Goal: Information Seeking & Learning: Learn about a topic

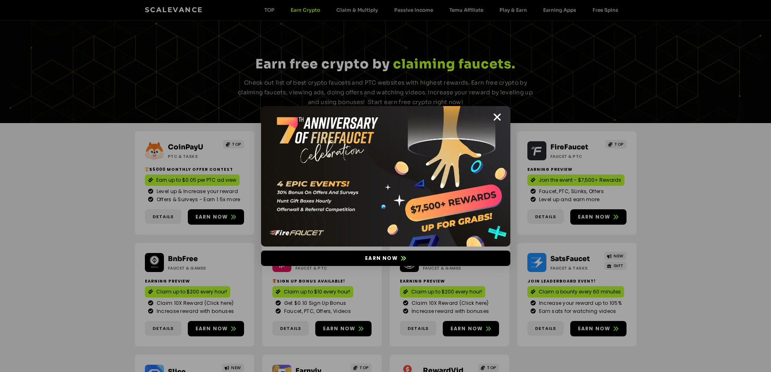
click at [491, 114] on img at bounding box center [385, 176] width 249 height 140
click at [498, 116] on icon "Close" at bounding box center [497, 117] width 10 height 10
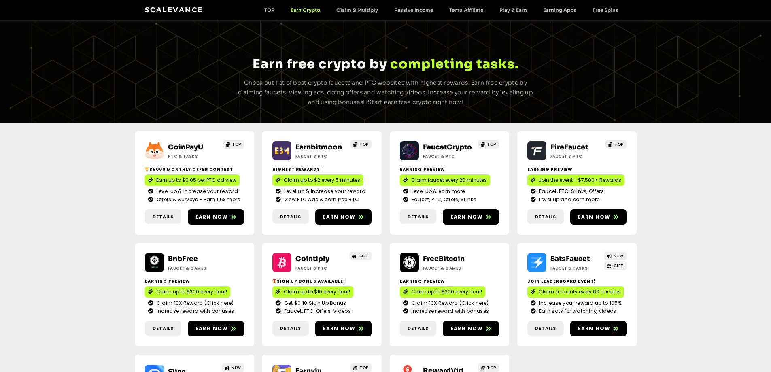
click at [179, 9] on link "Scalevance" at bounding box center [174, 10] width 58 height 8
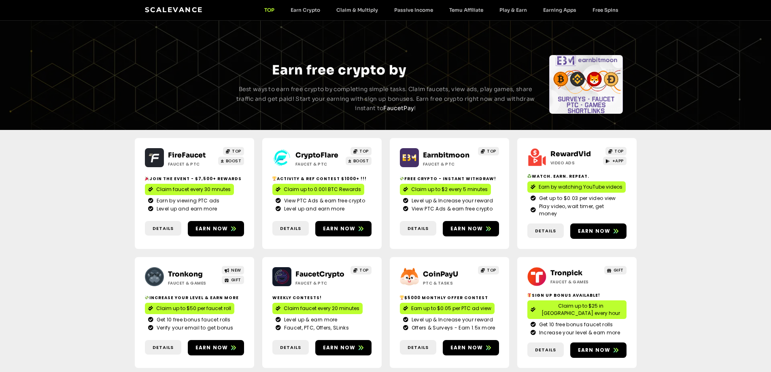
scroll to position [81, 0]
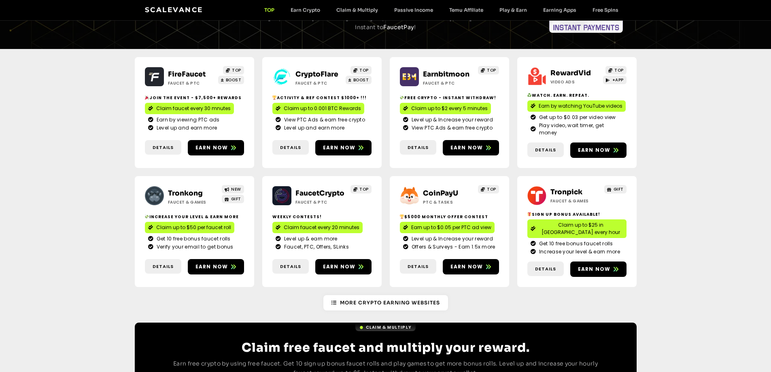
click at [310, 74] on link "CryptoFlare" at bounding box center [317, 74] width 43 height 9
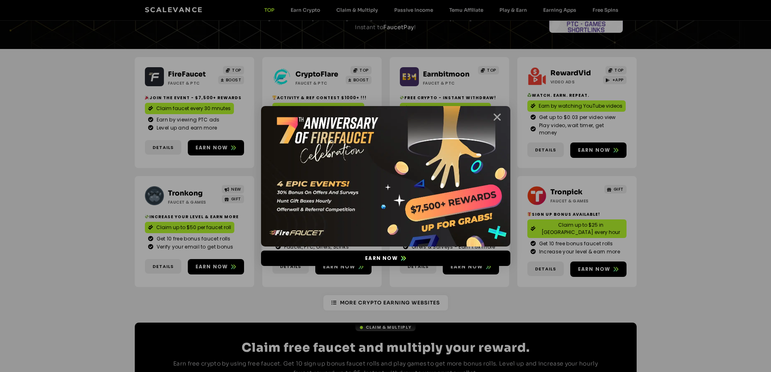
click at [496, 117] on icon "Close" at bounding box center [497, 117] width 10 height 10
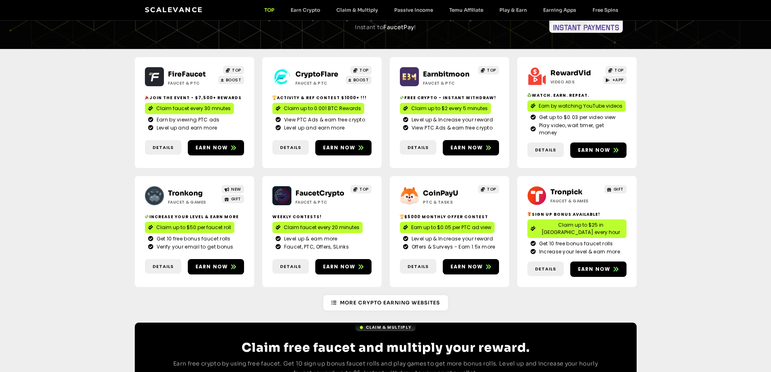
click at [178, 189] on link "Tronkong" at bounding box center [185, 193] width 35 height 9
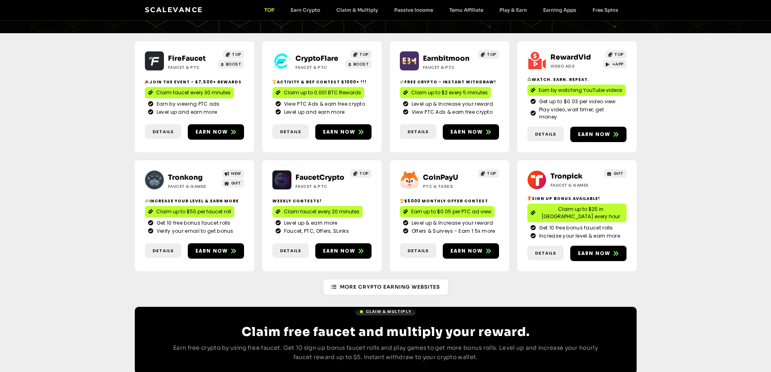
scroll to position [0, 0]
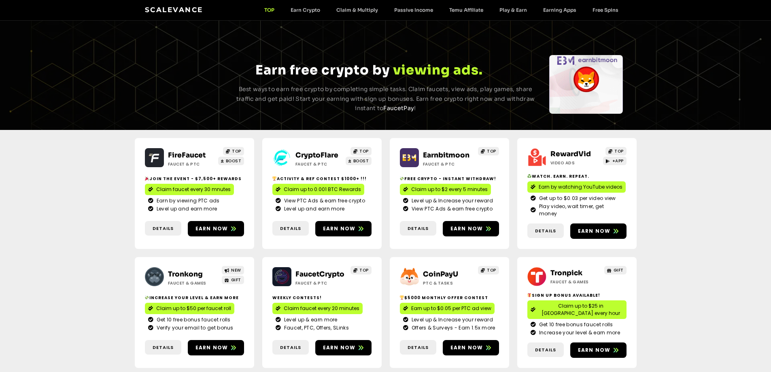
click at [159, 11] on link "Scalevance" at bounding box center [174, 10] width 58 height 8
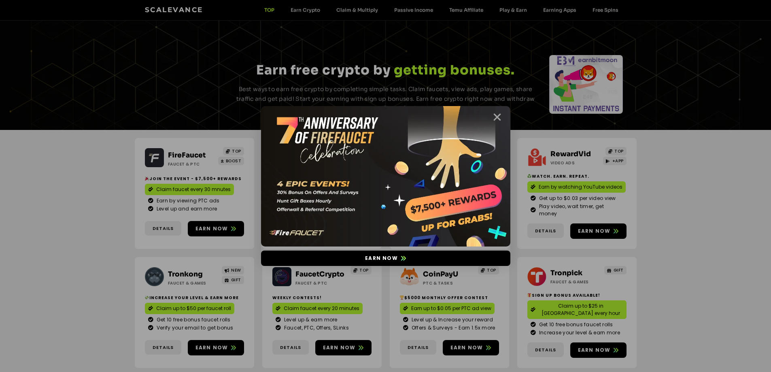
click at [493, 118] on icon "Close" at bounding box center [497, 117] width 10 height 10
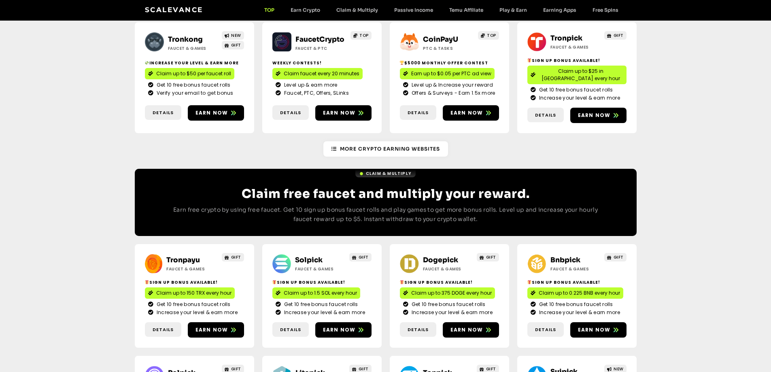
scroll to position [324, 0]
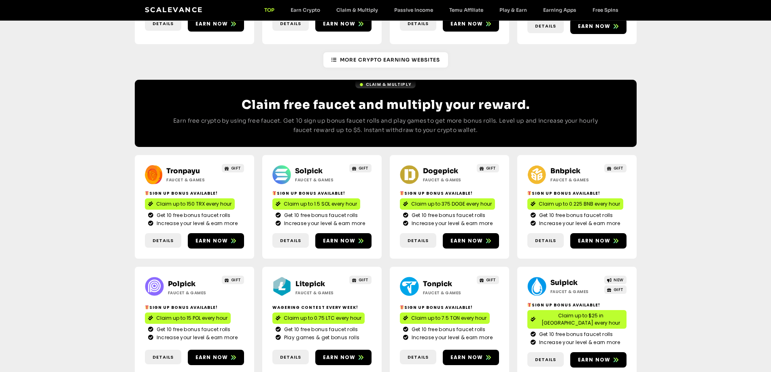
click at [313, 167] on link "Solpick" at bounding box center [309, 171] width 28 height 9
click at [425, 167] on link "Dogepick" at bounding box center [440, 171] width 35 height 9
click at [570, 167] on link "Bnbpick" at bounding box center [566, 171] width 30 height 9
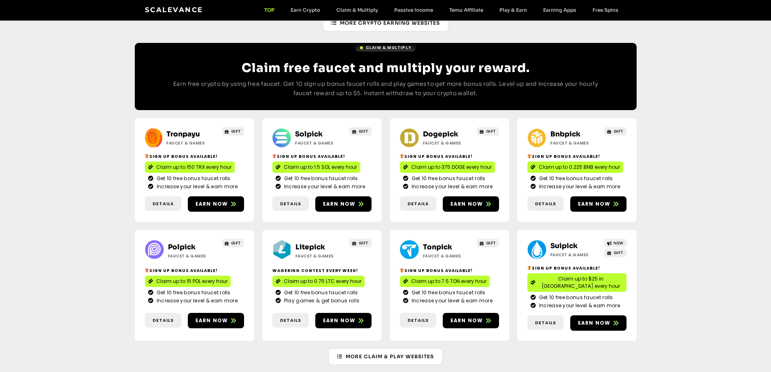
scroll to position [405, 0]
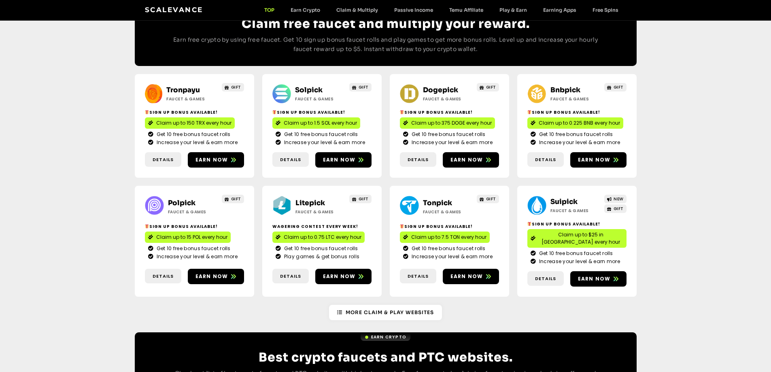
click at [311, 86] on link "Solpick" at bounding box center [309, 90] width 28 height 9
click at [447, 86] on link "Dogepick" at bounding box center [440, 90] width 35 height 9
click at [559, 86] on link "Bnbpick" at bounding box center [566, 90] width 30 height 9
click at [187, 199] on link "Polpick" at bounding box center [182, 203] width 28 height 9
click at [311, 199] on link "Litepick" at bounding box center [311, 203] width 30 height 9
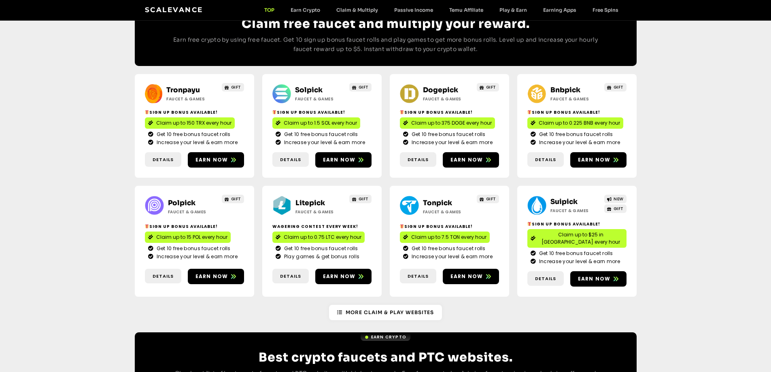
click at [557, 198] on link "Suipick" at bounding box center [564, 202] width 27 height 9
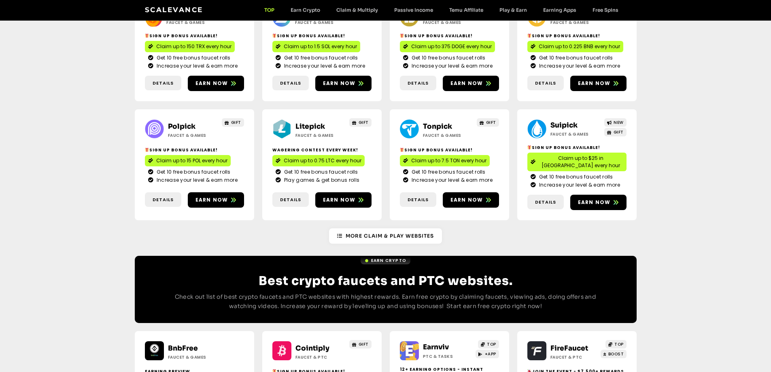
scroll to position [526, 0]
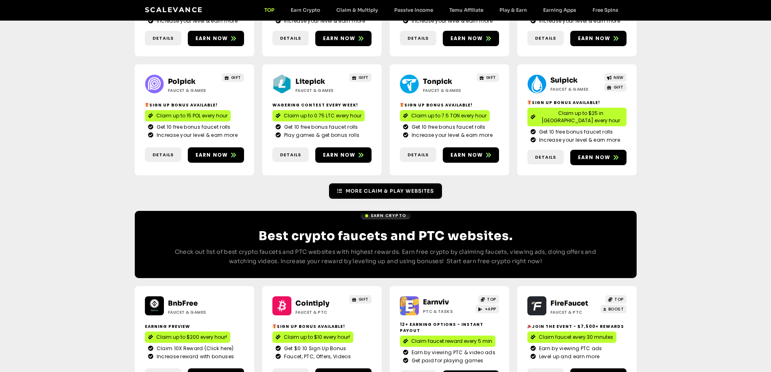
click at [354, 187] on span "More Claim & Play Websites" at bounding box center [390, 190] width 88 height 7
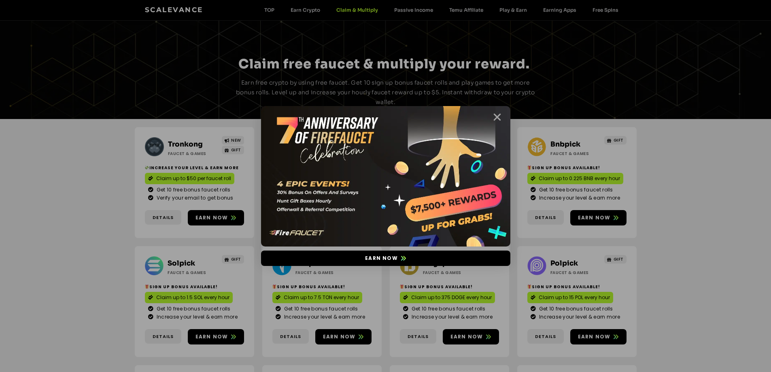
click at [496, 115] on icon "Close" at bounding box center [497, 117] width 10 height 10
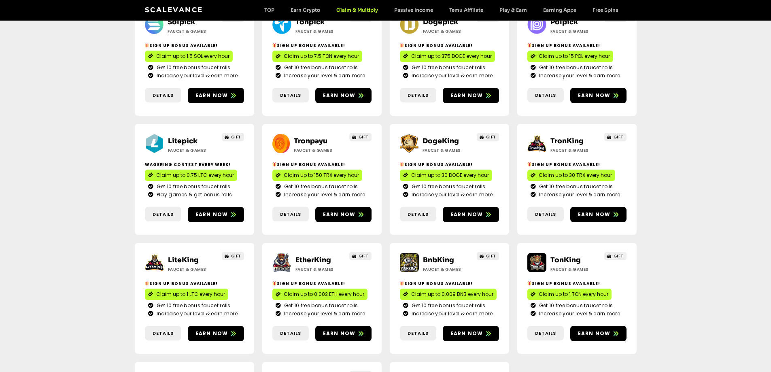
scroll to position [243, 0]
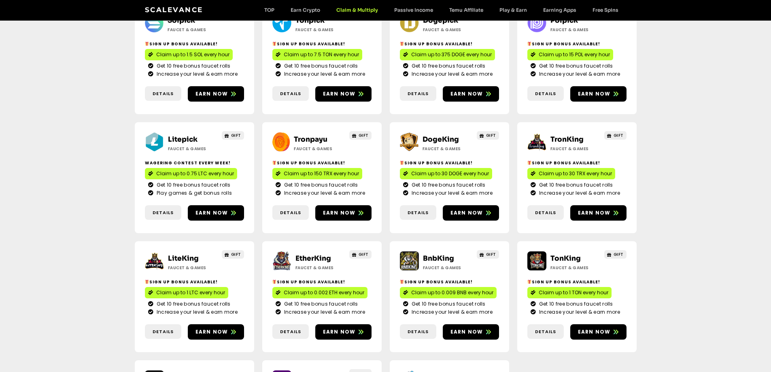
click at [181, 135] on link "Litepick" at bounding box center [183, 139] width 30 height 9
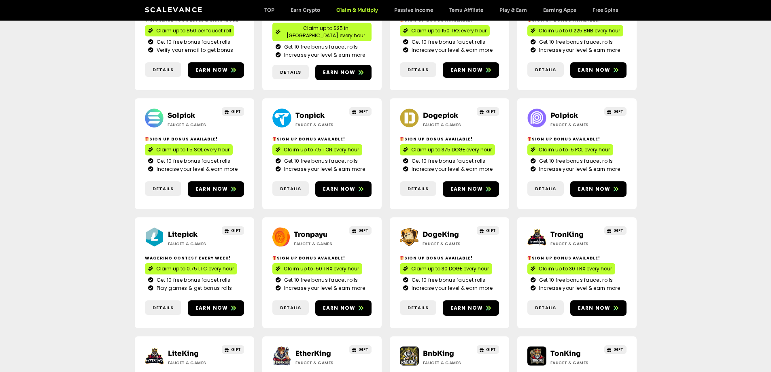
scroll to position [162, 0]
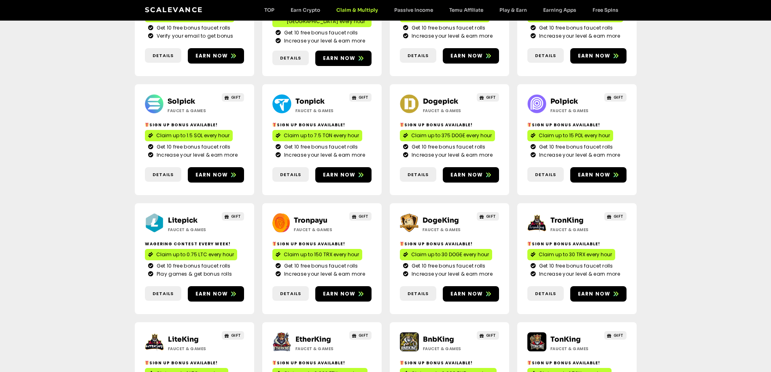
click at [442, 216] on link "DogeKing" at bounding box center [441, 220] width 36 height 9
click at [565, 216] on link "TronKing" at bounding box center [567, 220] width 33 height 9
click at [434, 97] on link "Dogepick" at bounding box center [440, 101] width 35 height 9
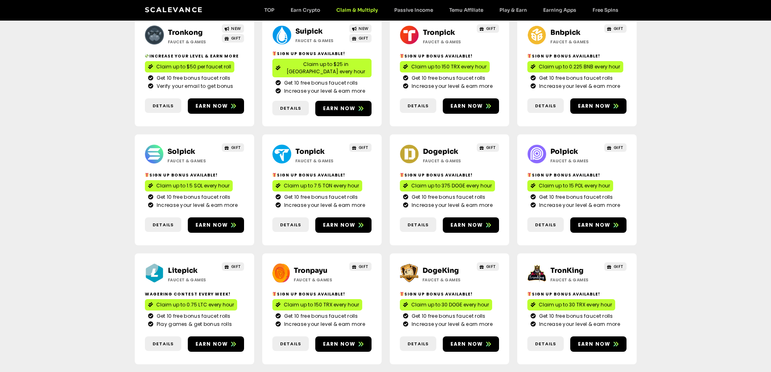
scroll to position [121, 0]
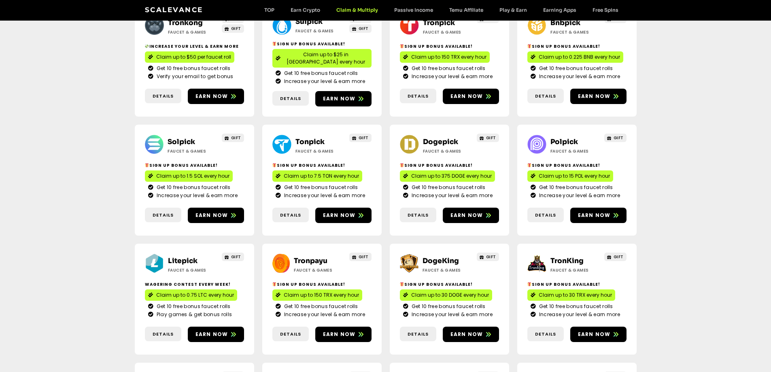
click at [175, 138] on link "Solpick" at bounding box center [182, 142] width 28 height 9
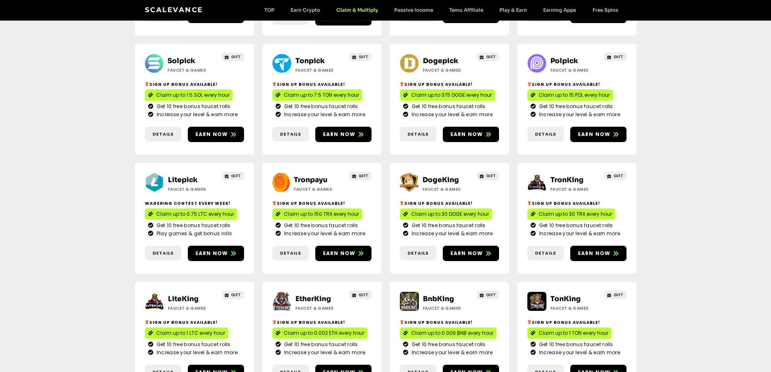
click at [191, 295] on link "LiteKing" at bounding box center [183, 299] width 31 height 9
click at [308, 295] on link "EtherKing" at bounding box center [314, 299] width 36 height 9
click at [433, 295] on link "BnbKing" at bounding box center [438, 299] width 31 height 9
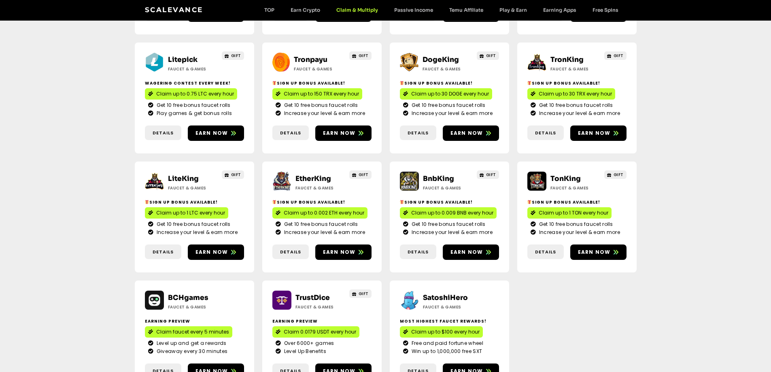
scroll to position [324, 0]
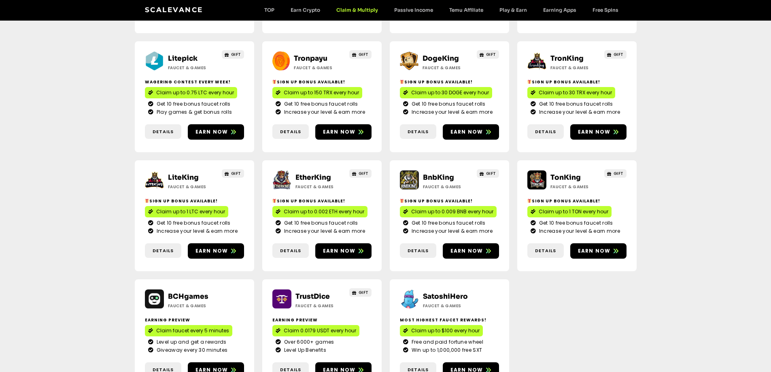
click at [568, 173] on link "TonKing" at bounding box center [566, 177] width 30 height 9
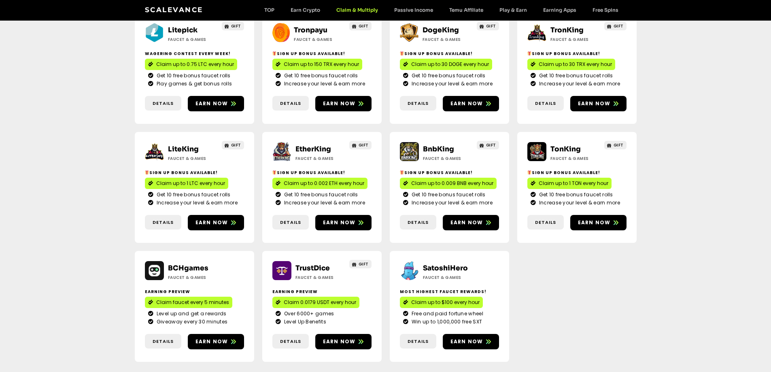
scroll to position [405, 0]
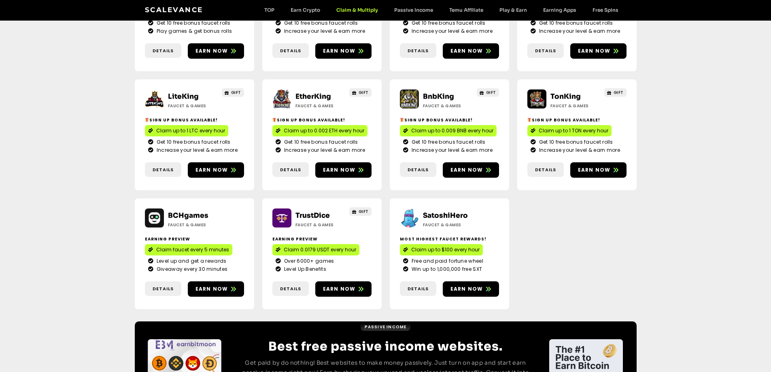
click at [318, 211] on link "TrustDice" at bounding box center [313, 215] width 34 height 9
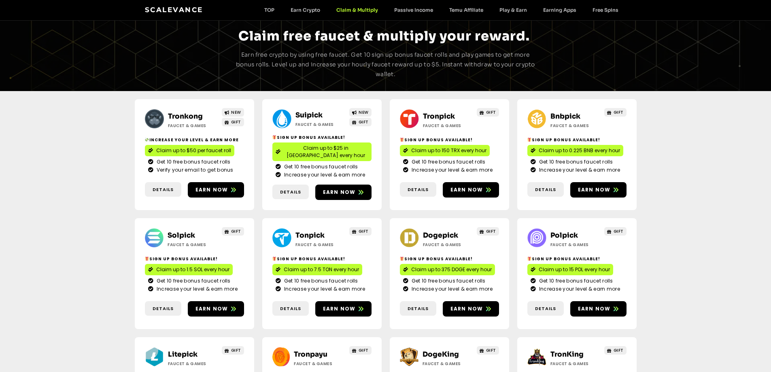
scroll to position [0, 0]
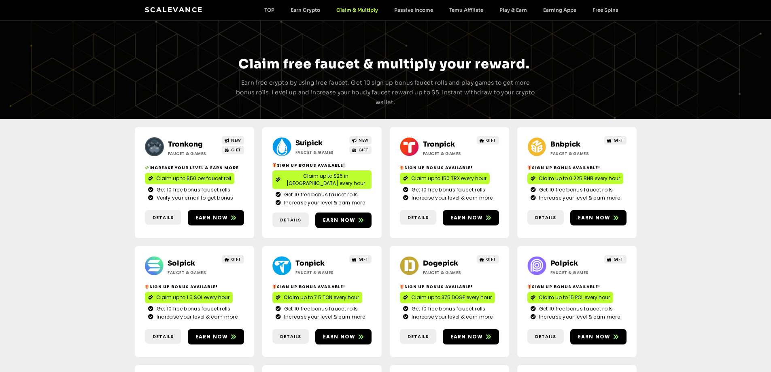
click at [181, 7] on link "Scalevance" at bounding box center [174, 10] width 58 height 8
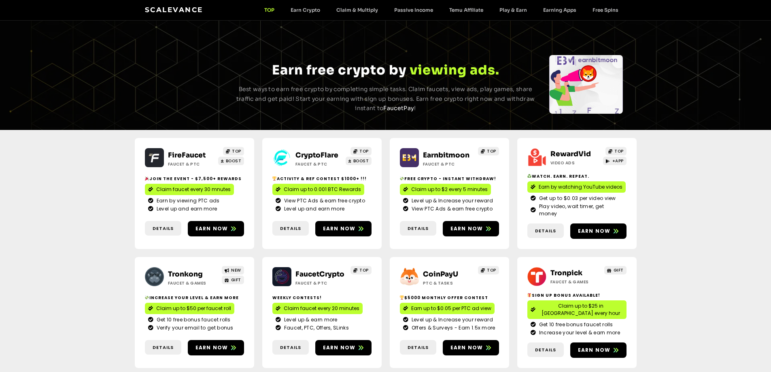
click at [179, 151] on link "FireFaucet" at bounding box center [187, 155] width 38 height 9
